Goal: Task Accomplishment & Management: Use online tool/utility

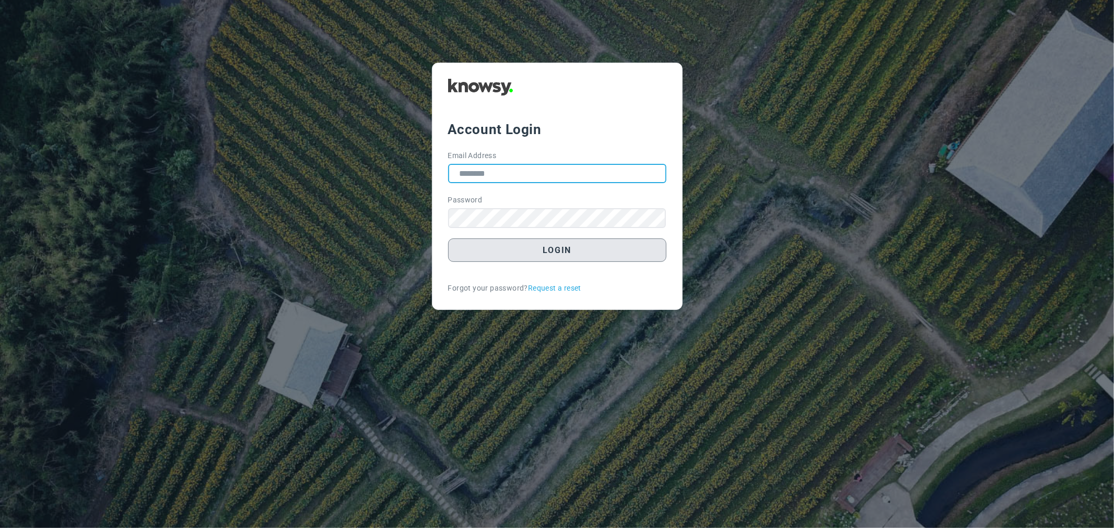
type input "**********"
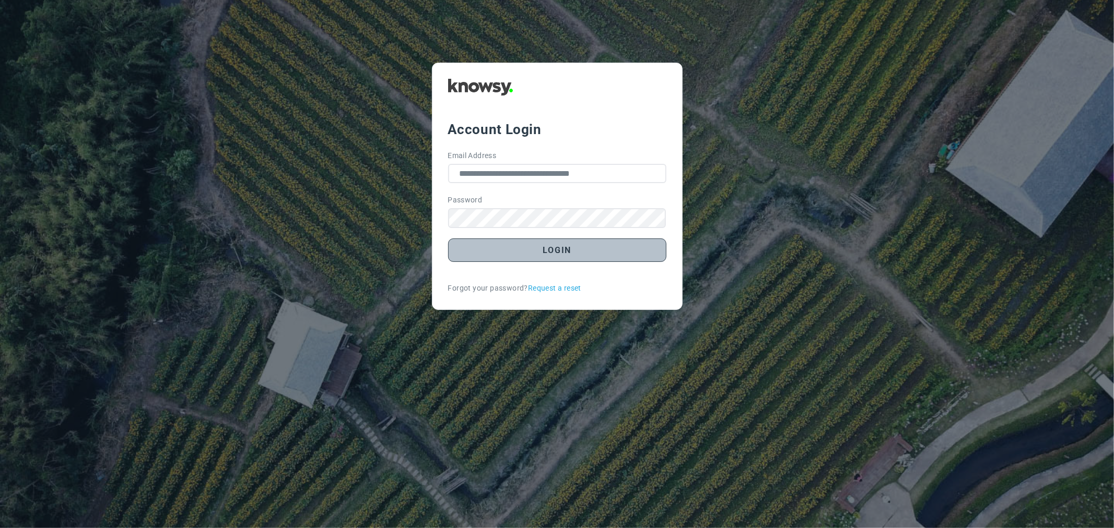
click at [607, 252] on button "Login" at bounding box center [557, 250] width 218 height 23
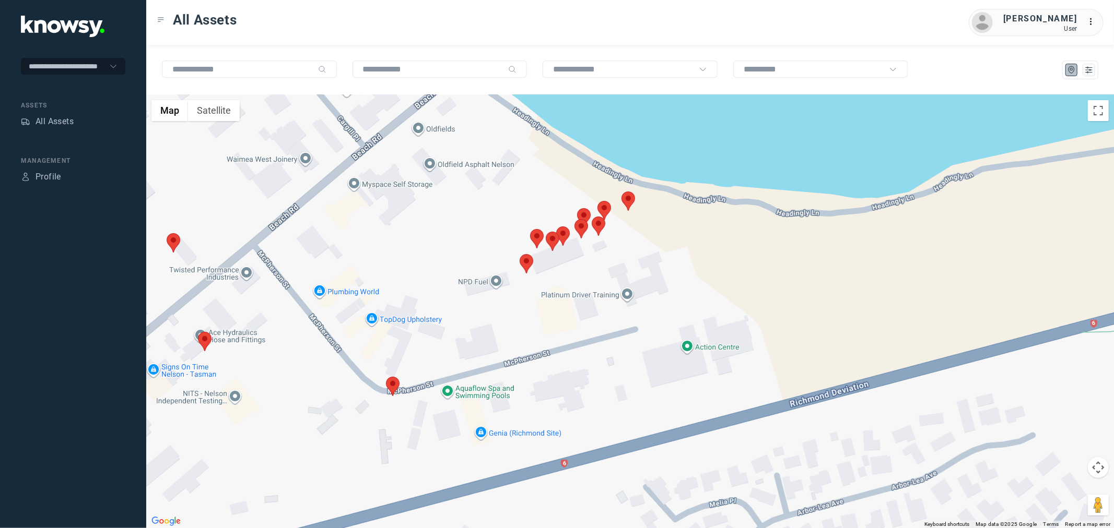
click at [386, 377] on area at bounding box center [386, 377] width 0 height 0
click at [546, 232] on area at bounding box center [546, 232] width 0 height 0
click at [592, 217] on area at bounding box center [592, 217] width 0 height 0
click at [556, 227] on area at bounding box center [556, 227] width 0 height 0
